Goal: Communication & Community: Answer question/provide support

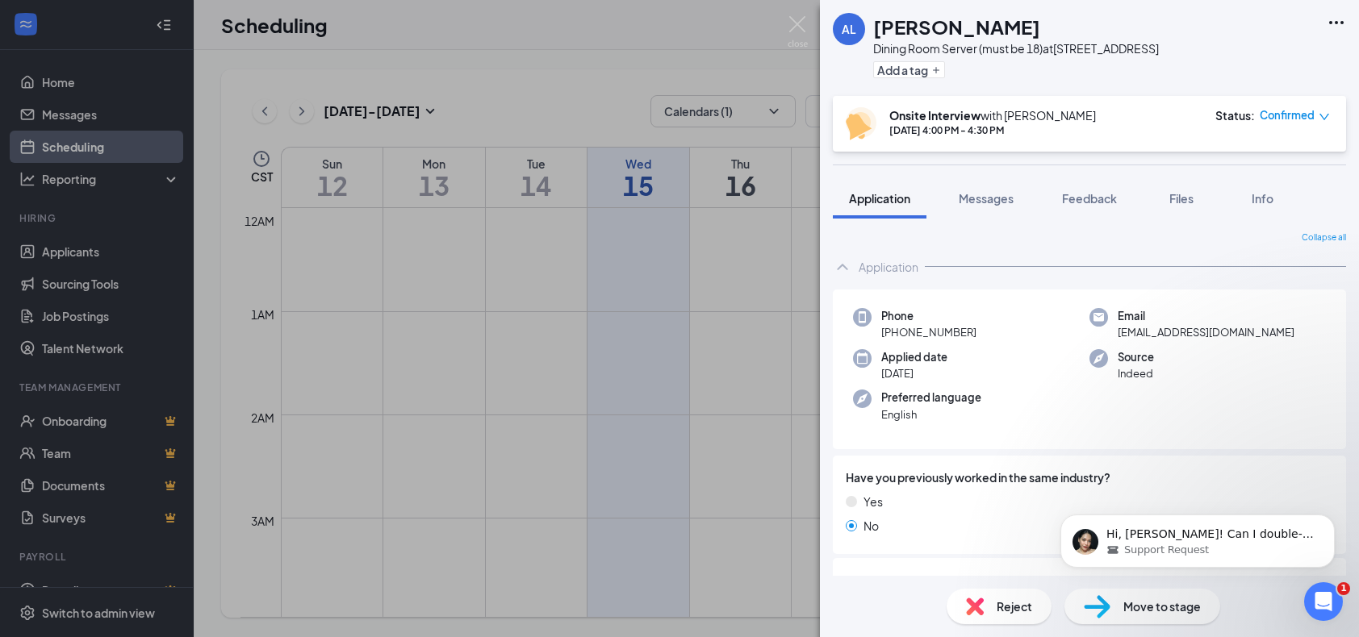
scroll to position [592, 0]
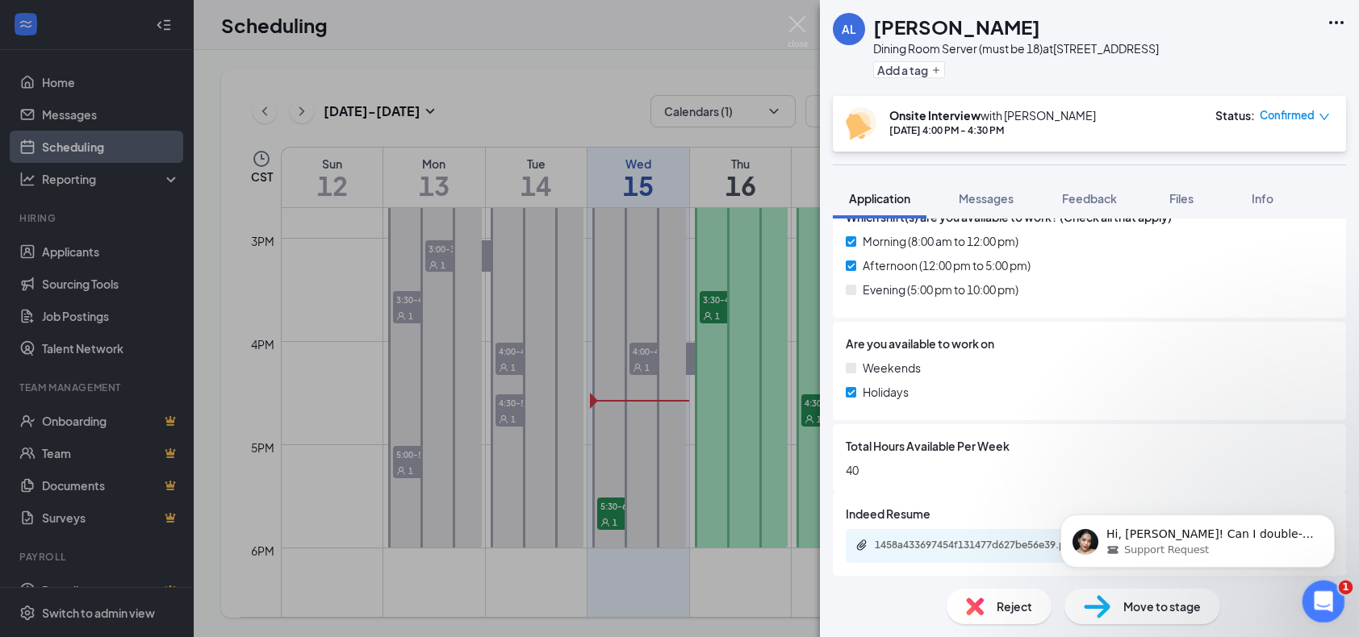
click at [1333, 603] on div "Open Intercom Messenger" at bounding box center [1320, 599] width 53 height 53
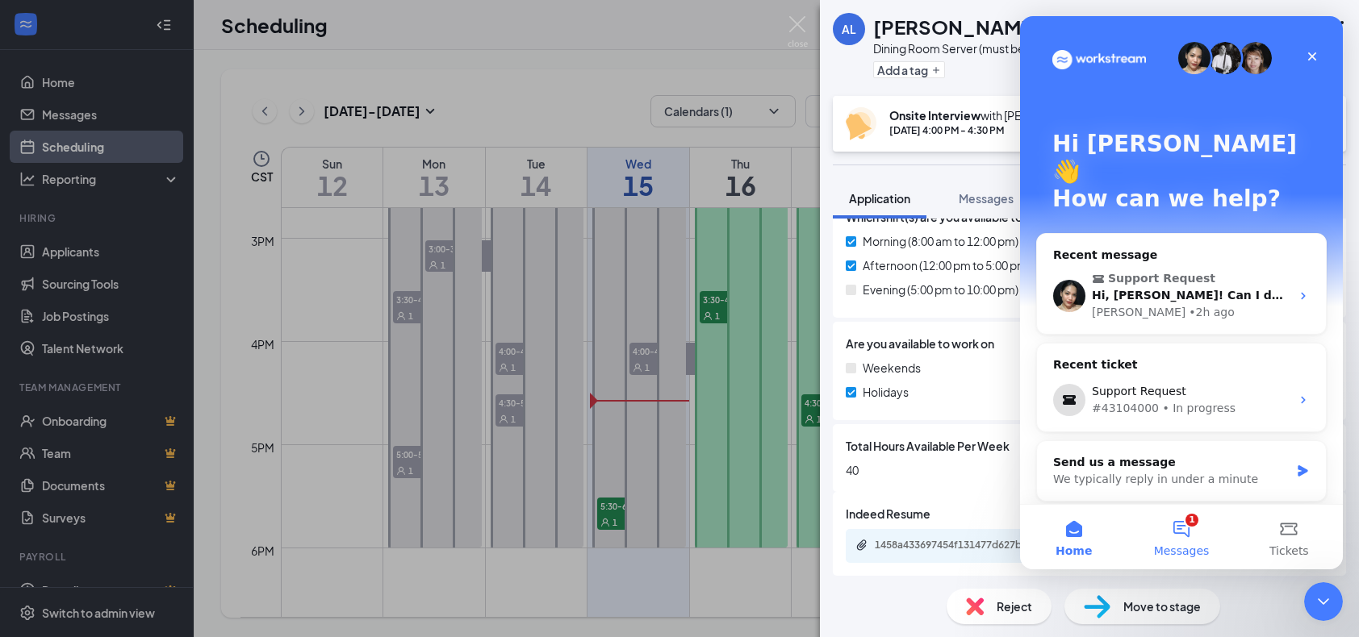
click at [1197, 541] on button "1 Messages" at bounding box center [1180, 537] width 107 height 65
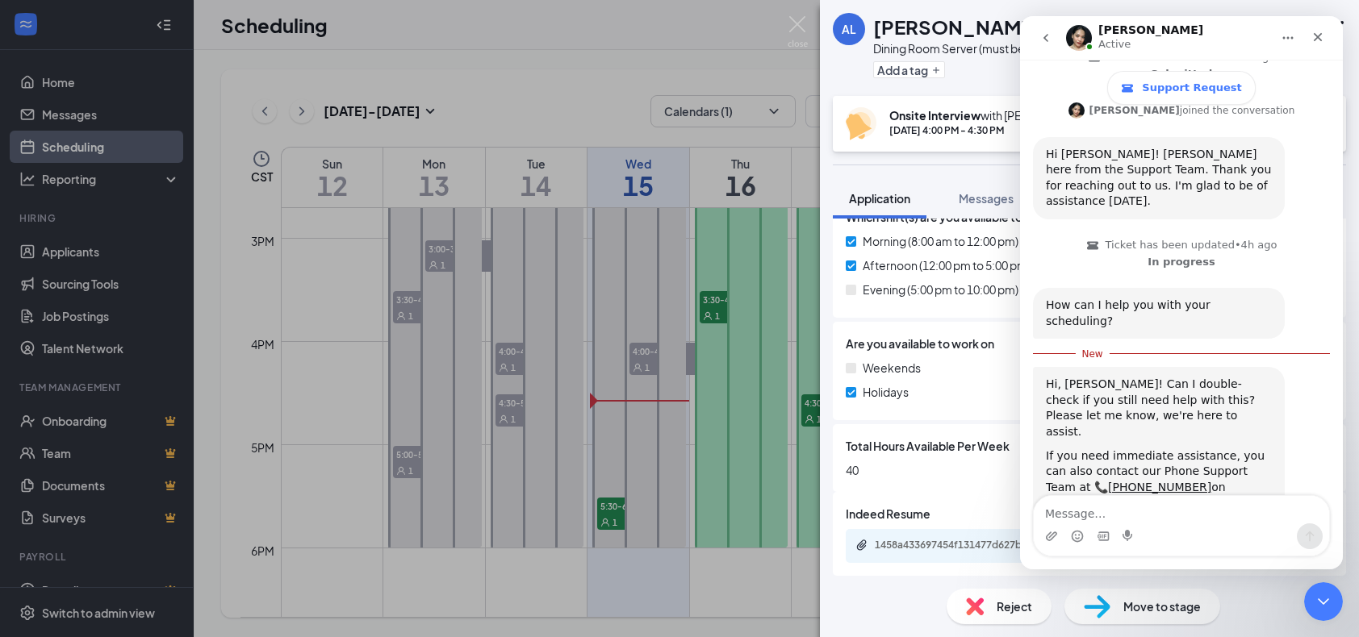
scroll to position [264, 0]
type textarea "It has been resolved"
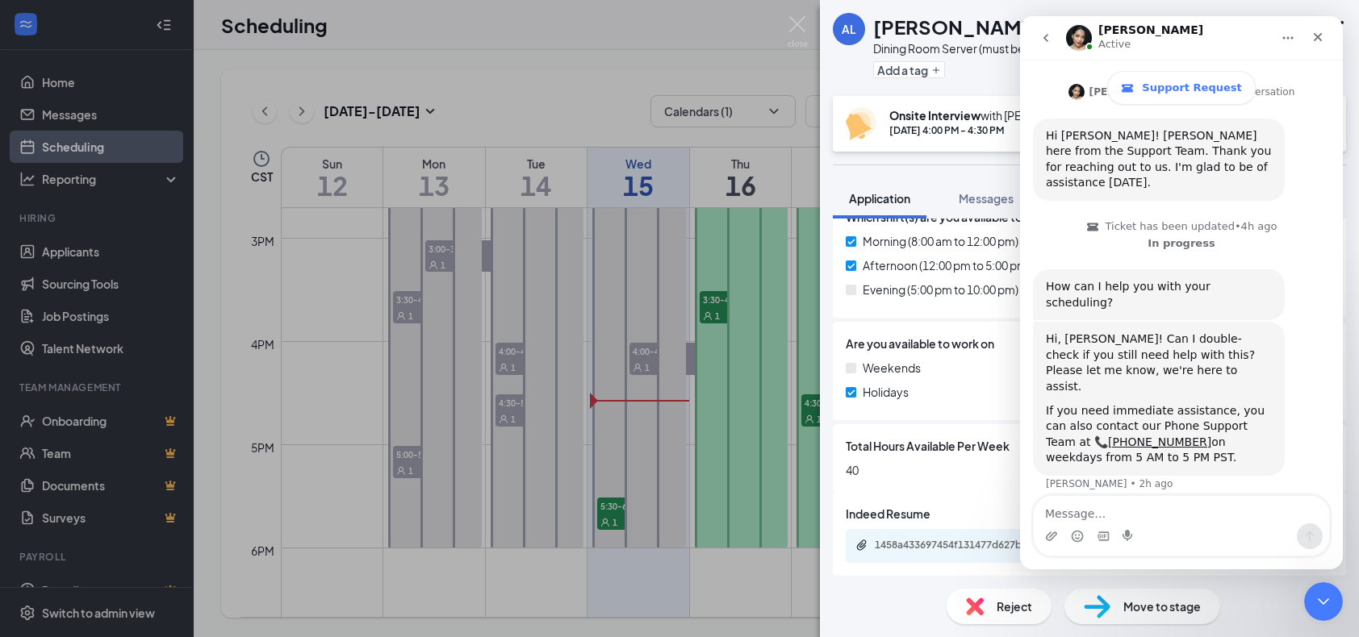
scroll to position [2, 0]
click at [1080, 35] on img "Intercom messenger" at bounding box center [1079, 38] width 26 height 26
drag, startPoint x: 1320, startPoint y: 40, endPoint x: 2338, endPoint y: 57, distance: 1018.4
click at [1320, 40] on icon "Close" at bounding box center [1318, 37] width 9 height 9
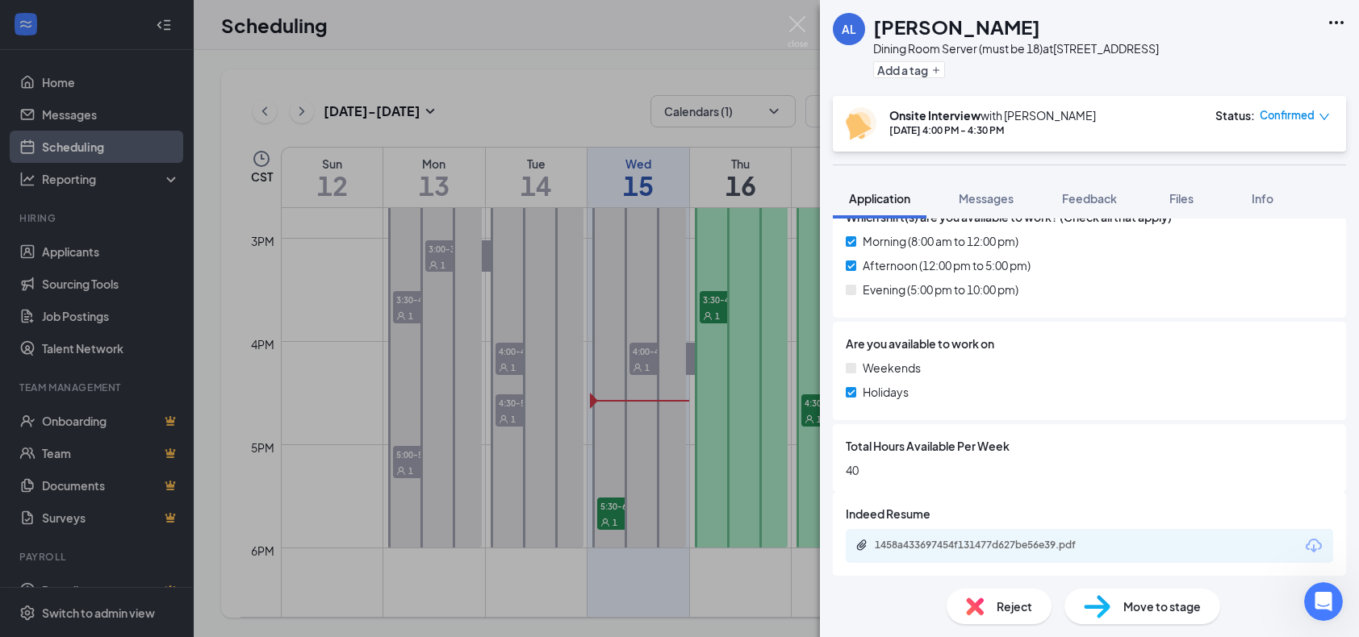
click at [1247, 27] on div "AL [PERSON_NAME] Dining Room Server (must be 18) at [STREET_ADDRESS] Add a tag" at bounding box center [1089, 48] width 539 height 96
click at [796, 27] on img at bounding box center [798, 31] width 20 height 31
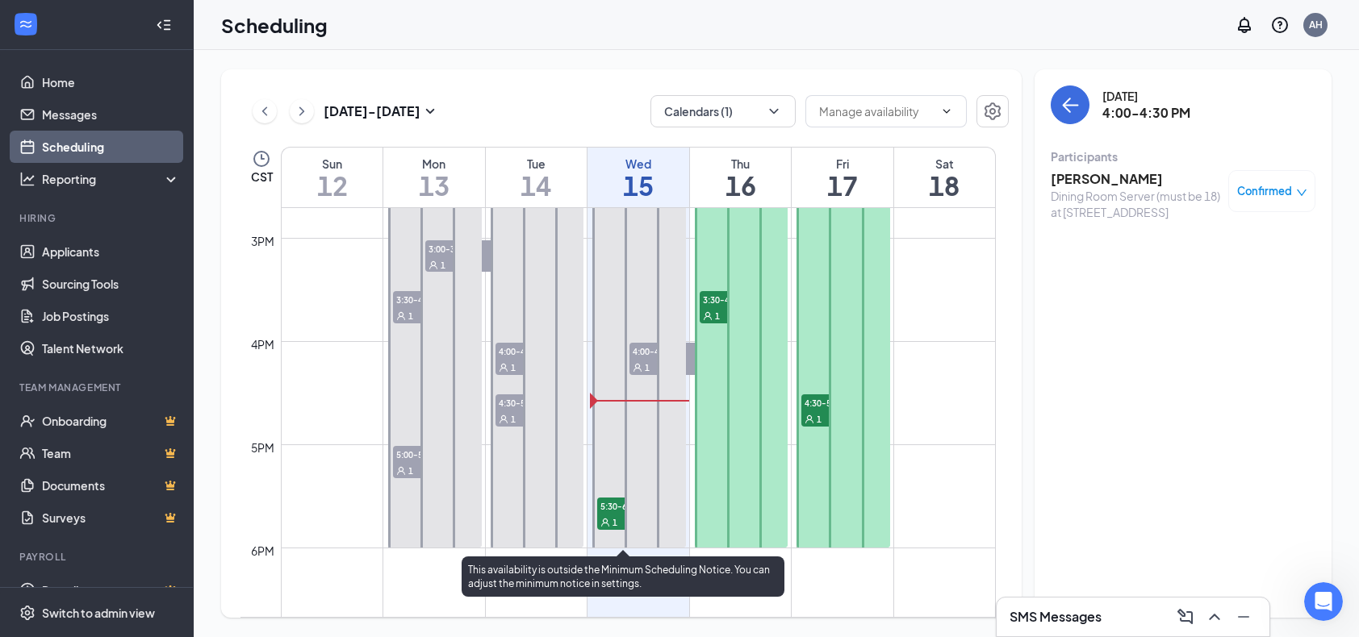
click at [605, 518] on icon "User" at bounding box center [605, 523] width 10 height 10
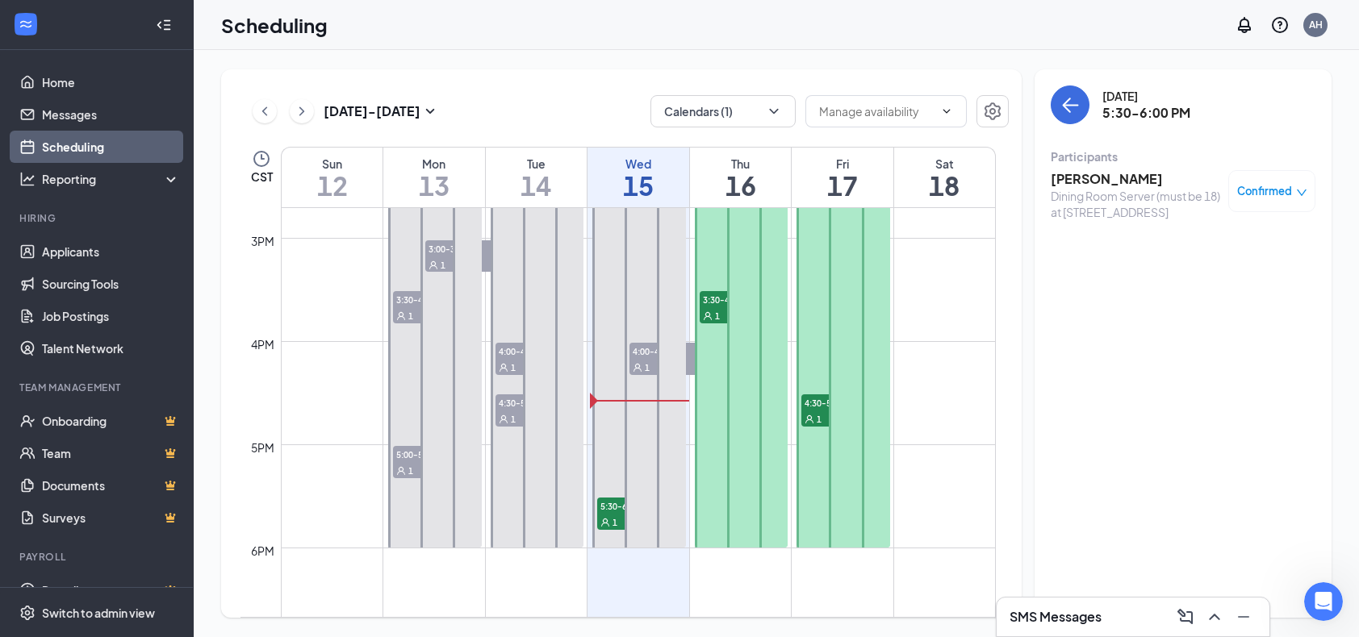
click at [1130, 180] on h3 "[PERSON_NAME]" at bounding box center [1135, 179] width 169 height 18
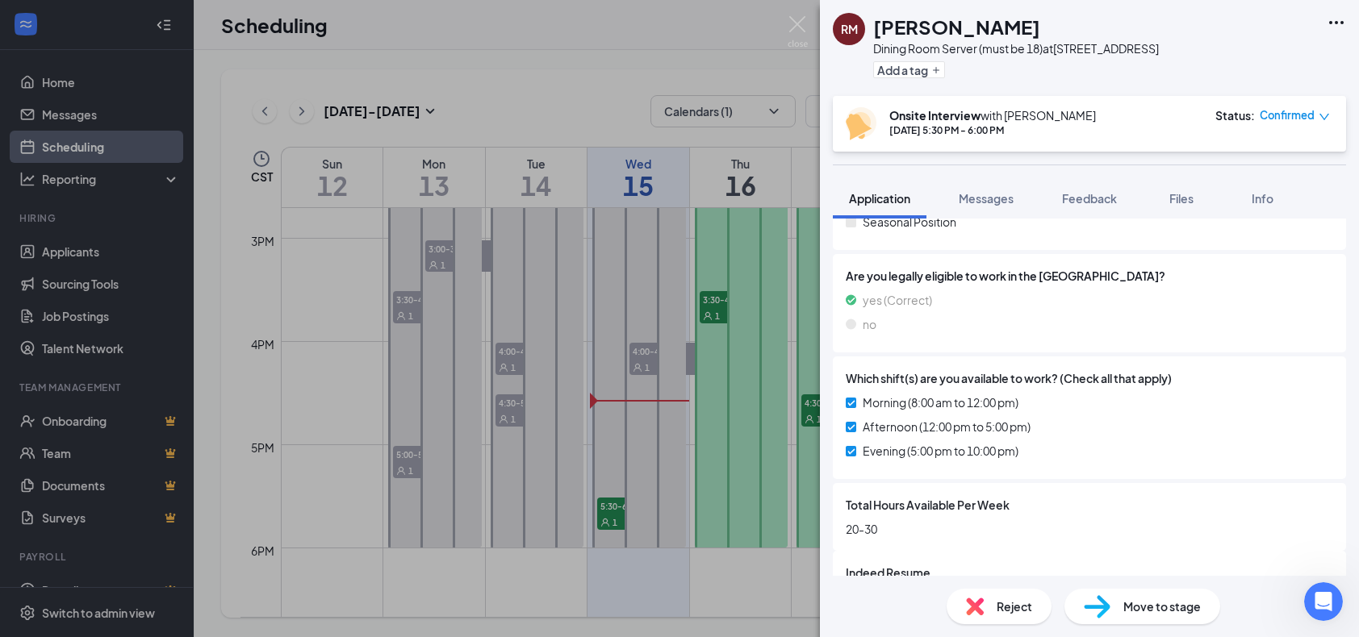
scroll to position [495, 0]
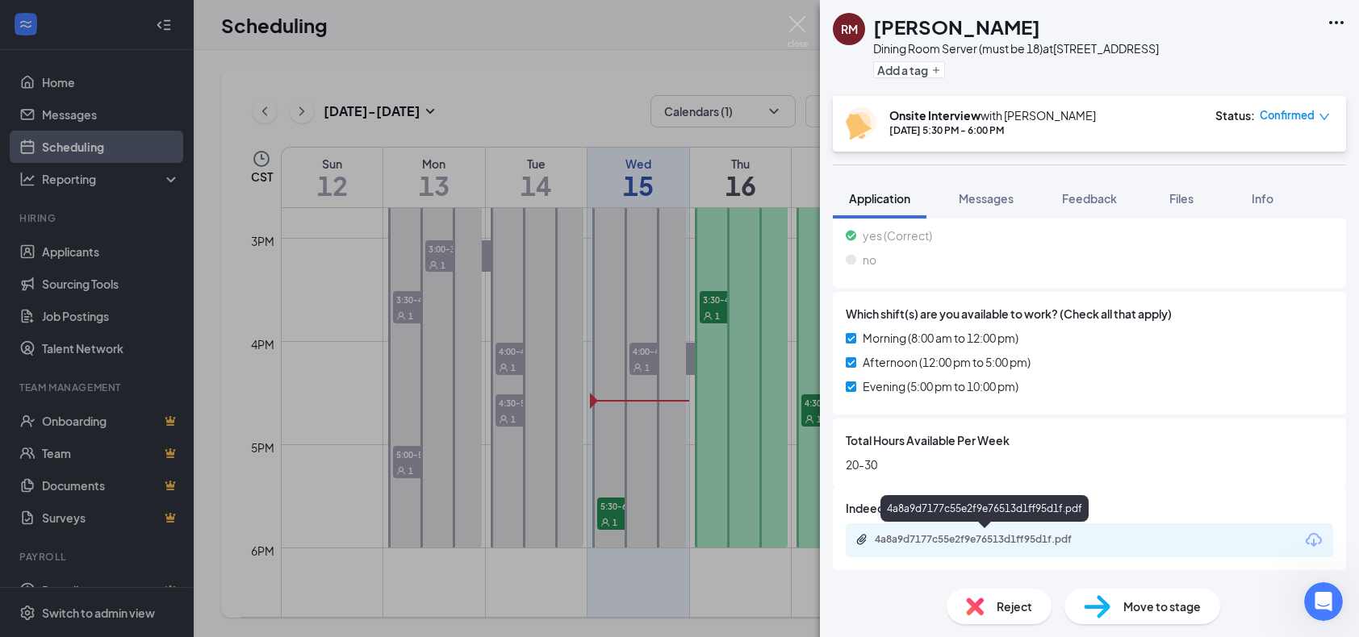
click at [916, 536] on div "4a8a9d7177c55e2f9e76513d1ff95d1f.pdf" at bounding box center [988, 539] width 226 height 13
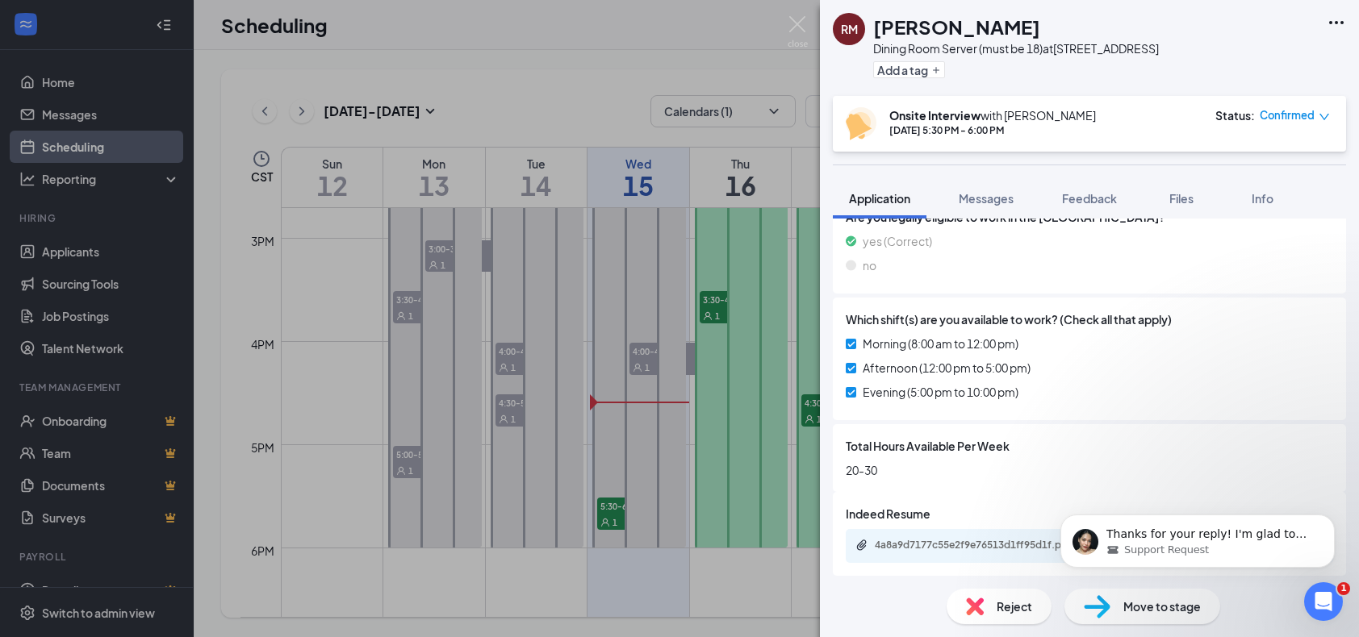
scroll to position [0, 0]
click at [1237, 534] on span "Thanks for your reply! I'm glad to hear that. It's important to me that we reso…" at bounding box center [1206, 574] width 201 height 93
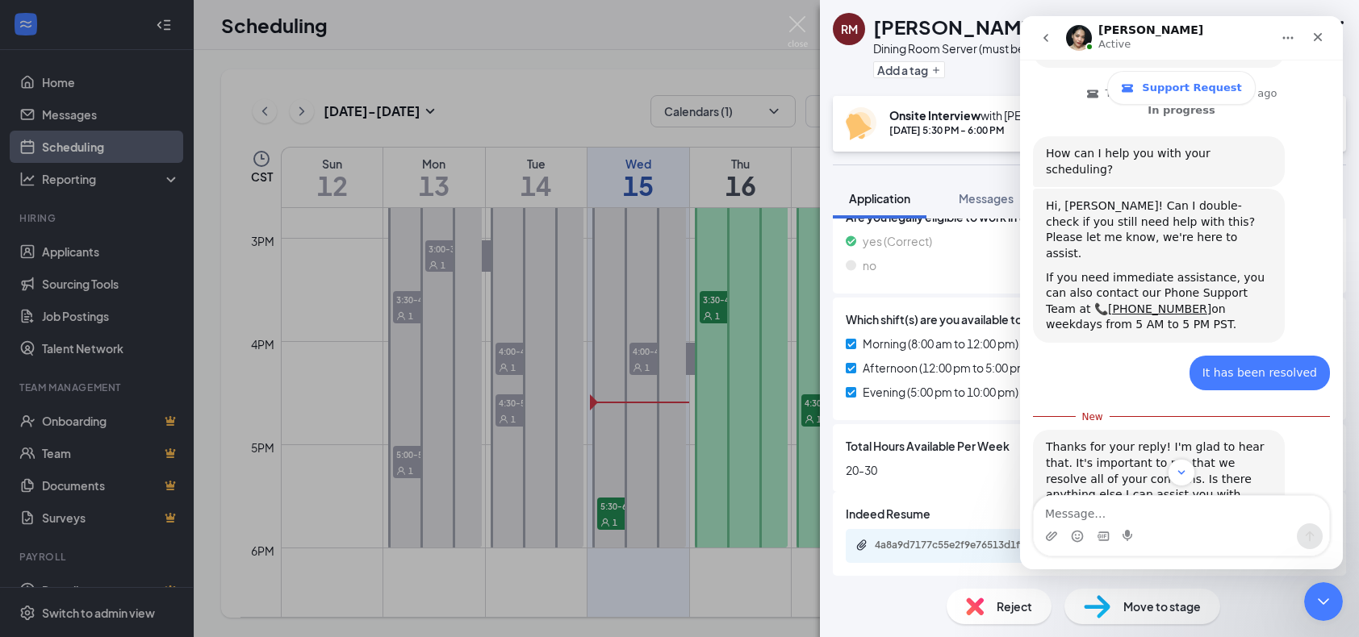
scroll to position [423, 0]
click at [1315, 36] on icon "Close" at bounding box center [1317, 37] width 13 height 13
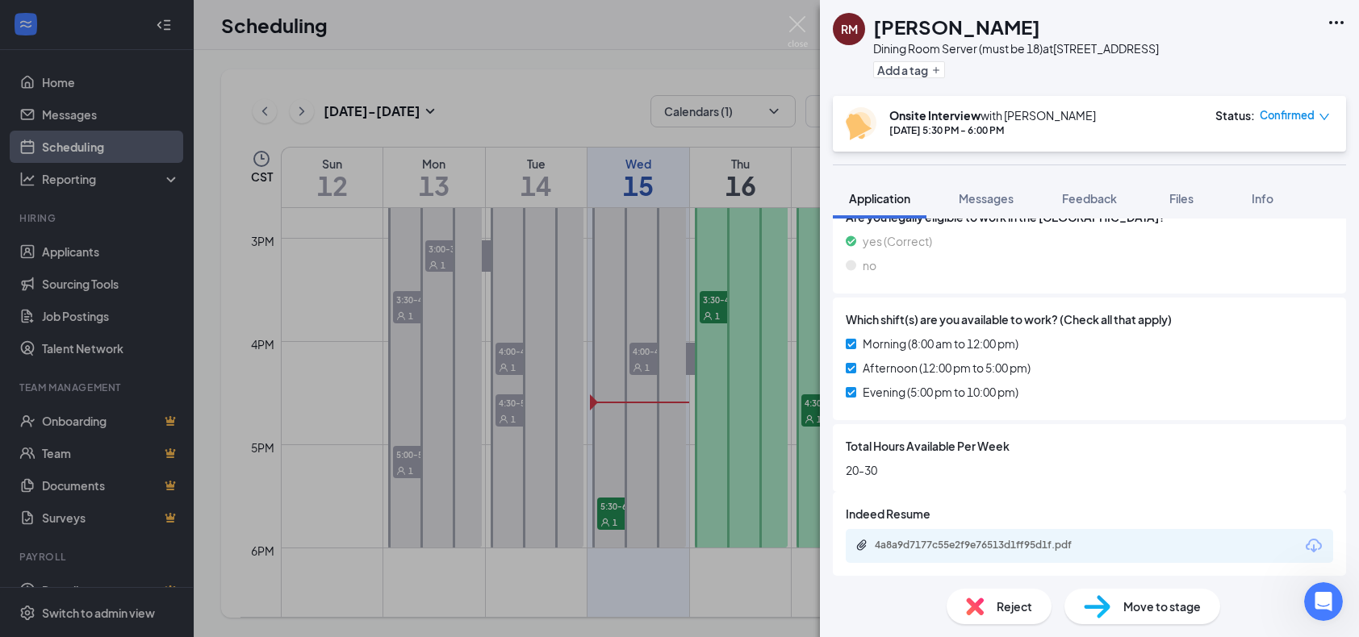
click at [606, 52] on div "RM [PERSON_NAME] Dining Room Server (must be 18) at [STREET_ADDRESS] Add a tag …" at bounding box center [679, 318] width 1359 height 637
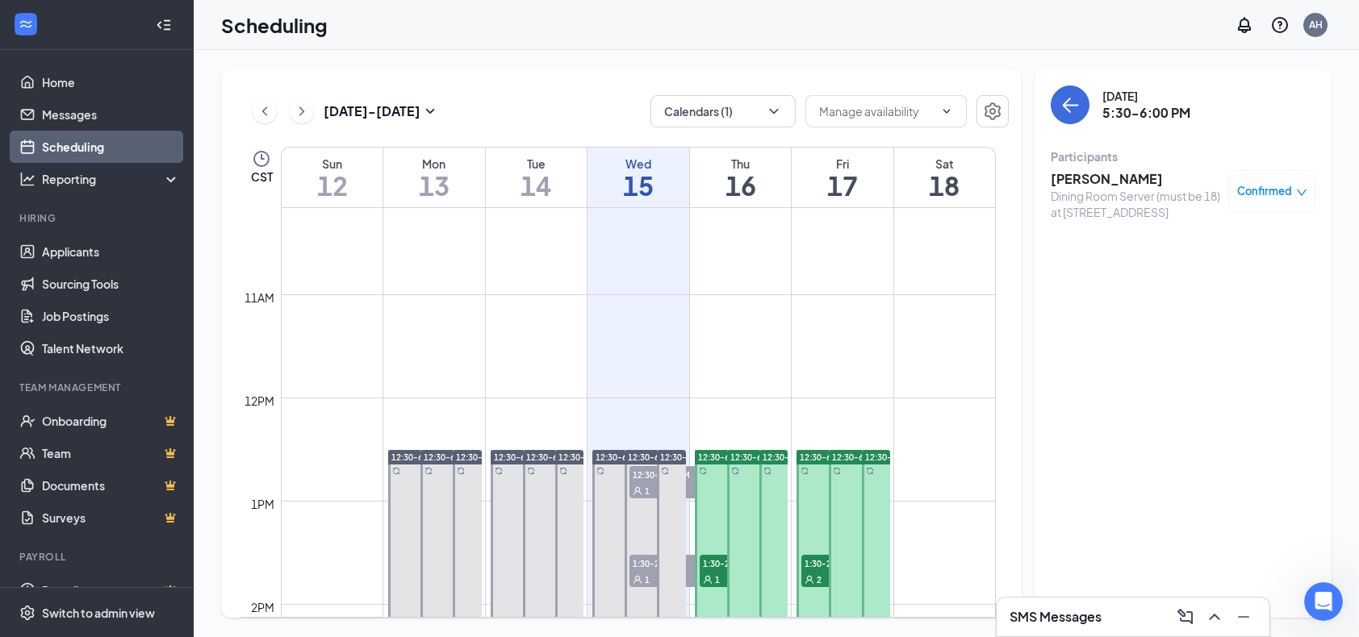
scroll to position [1035, 0]
